Goal: Information Seeking & Learning: Understand process/instructions

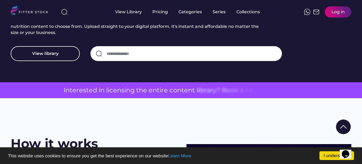
scroll to position [1439, 0]
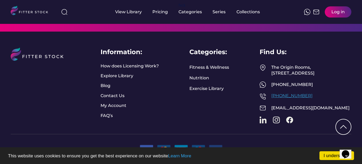
drag, startPoint x: 322, startPoint y: 94, endPoint x: 272, endPoint y: 96, distance: 49.8
click at [272, 96] on div "[PHONE_NUMBER]" at bounding box center [306, 96] width 92 height 6
copy link "[PHONE_NUMBER]"
click at [342, 145] on div "Opens Chat This icon Opens the chat window." at bounding box center [348, 145] width 13 height 0
click at [325, 155] on link "I understand!" at bounding box center [336, 156] width 35 height 9
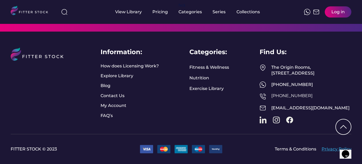
click at [326, 148] on link "Privacy Policy" at bounding box center [337, 150] width 30 height 6
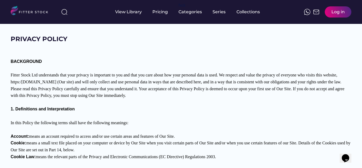
click at [37, 75] on font "Fitter Stock Ltd understands that your privacy is important to you and that you…" at bounding box center [178, 85] width 335 height 25
copy font "Fitter Stock Ltd"
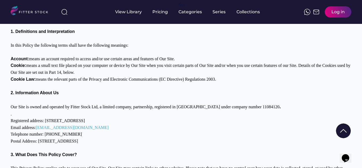
scroll to position [80, 0]
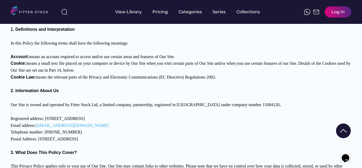
drag, startPoint x: 137, startPoint y: 119, endPoint x: 45, endPoint y: 121, distance: 92.3
copy font "125 Seafield Road, Bournemouth, Dorset BH6 3JL"
click at [30, 12] on img at bounding box center [32, 11] width 42 height 11
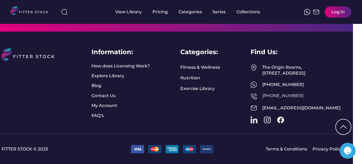
drag, startPoint x: 84, startPoint y: 67, endPoint x: 89, endPoint y: 128, distance: 61.1
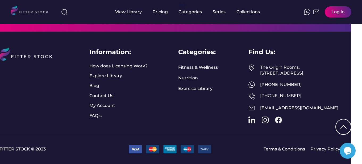
scroll to position [1439, 11]
drag, startPoint x: 313, startPoint y: 96, endPoint x: 260, endPoint y: 97, distance: 53.5
click at [260, 97] on p "[PHONE_NUMBER]" at bounding box center [300, 96] width 80 height 4
copy link "[PHONE_NUMBER]"
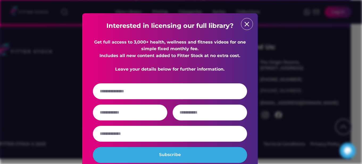
scroll to position [1439, 11]
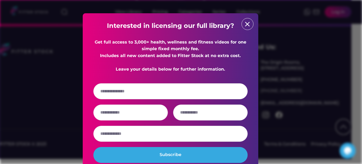
click at [247, 22] on text "close" at bounding box center [247, 24] width 8 height 8
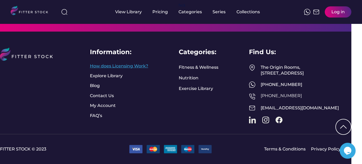
click at [134, 63] on link "How does Licensing Work?" at bounding box center [119, 66] width 58 height 6
